Goal: Browse casually

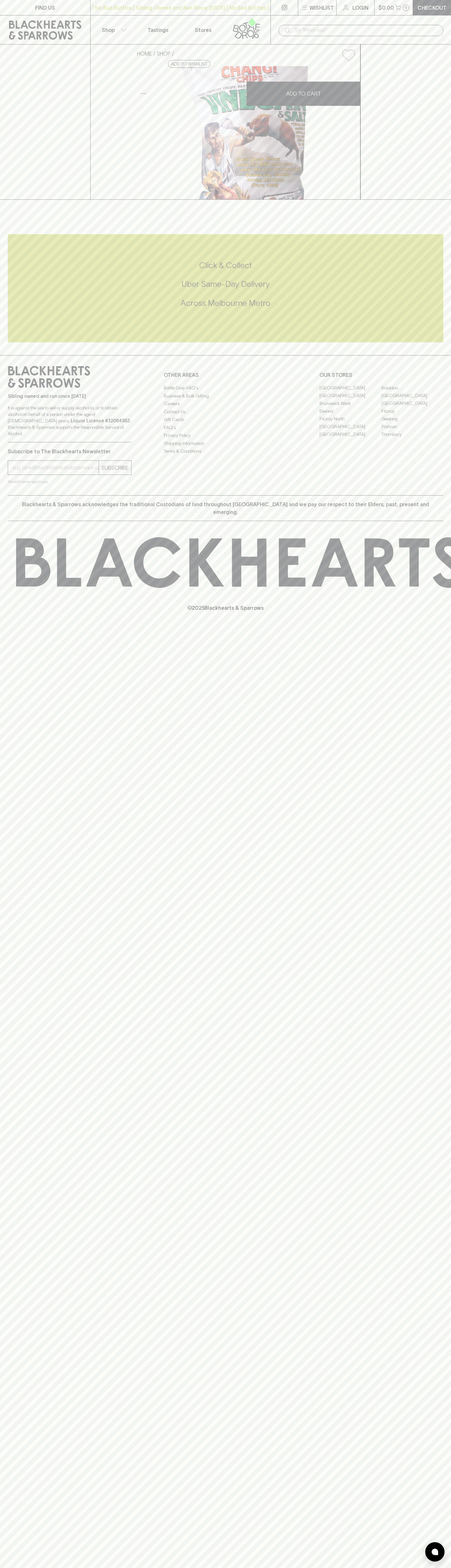
click at [450, 21] on div "​" at bounding box center [361, 30] width 181 height 29
click at [435, 343] on div "Click & Collect Uber Same-Day Delivery Across [GEOGRAPHIC_DATA] Metro" at bounding box center [226, 288] width 436 height 108
click at [227, 1568] on html "FIND US | No Bad Bottles | Sibling Owned and Run Since [DATE] | No Bad Bottles …" at bounding box center [226, 784] width 451 height 1568
click at [18, 1262] on div "FIND US | No Bad Bottles | Sibling Owned and Run Since [DATE] | No Bad Bottles …" at bounding box center [226, 784] width 451 height 1568
